Goal: Find specific page/section: Find specific page/section

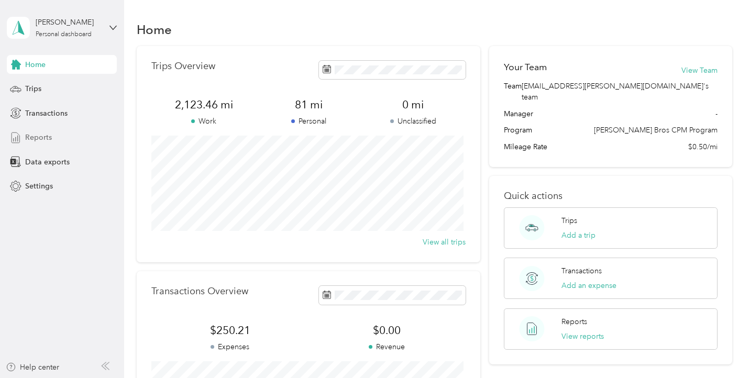
click at [38, 133] on span "Reports" at bounding box center [38, 137] width 27 height 11
